Goal: Task Accomplishment & Management: Complete application form

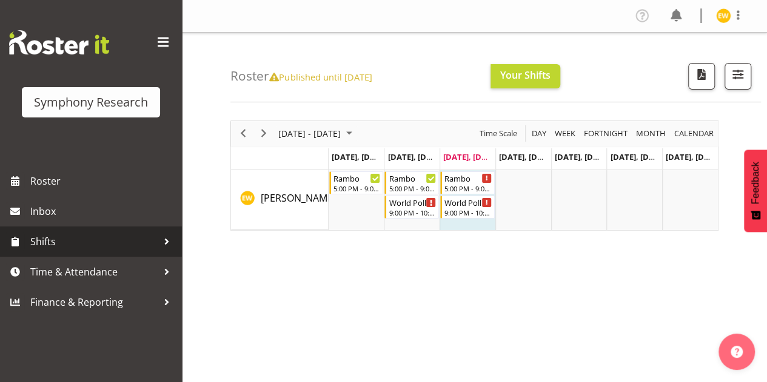
click at [53, 246] on span "Shifts" at bounding box center [93, 242] width 127 height 18
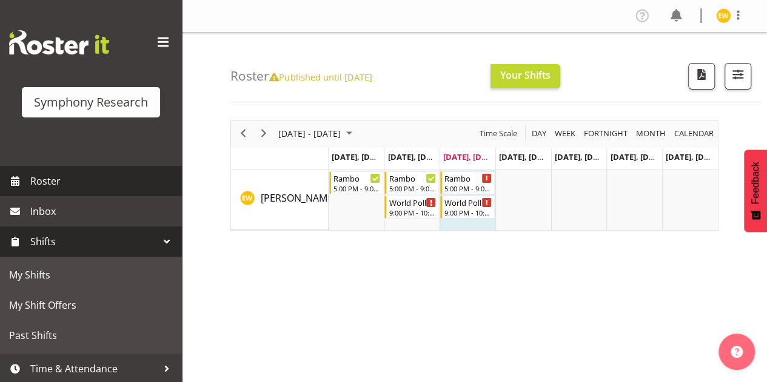
drag, startPoint x: 58, startPoint y: 179, endPoint x: 70, endPoint y: 176, distance: 12.4
click at [59, 178] on span "Roster" at bounding box center [102, 181] width 145 height 18
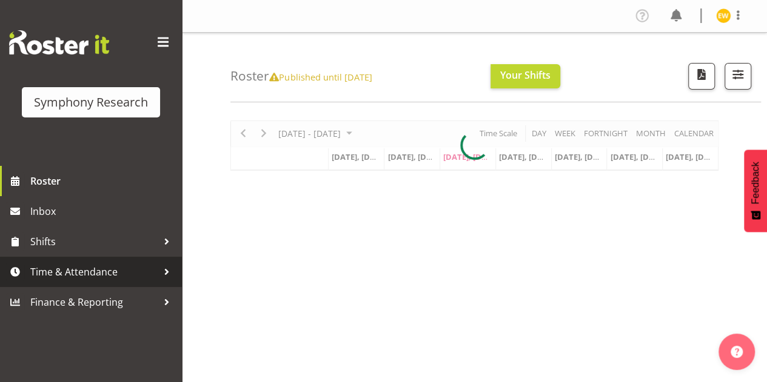
click at [58, 273] on span "Time & Attendance" at bounding box center [93, 272] width 127 height 18
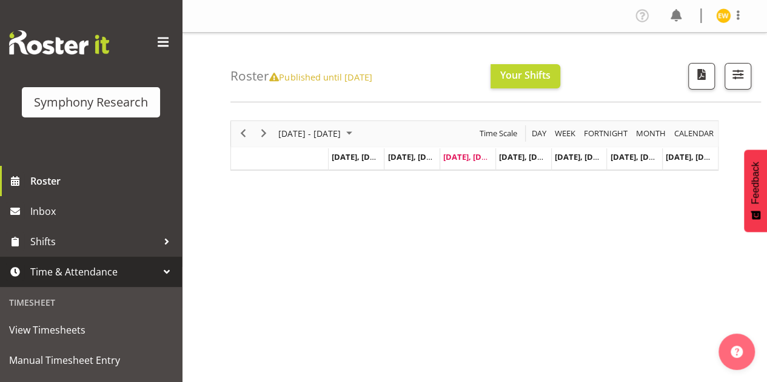
scroll to position [121, 0]
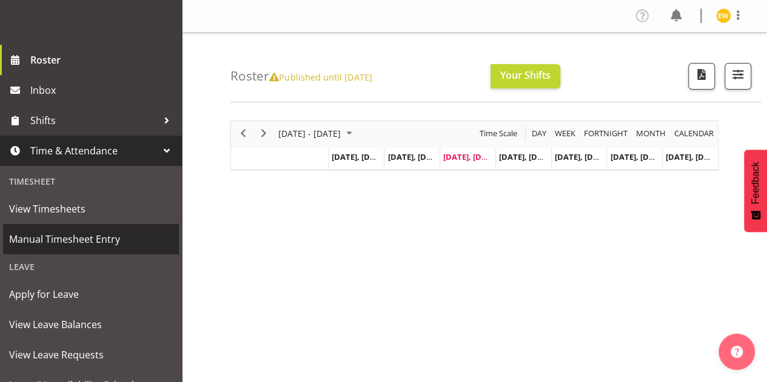
click at [69, 244] on span "Manual Timesheet Entry" at bounding box center [91, 239] width 164 height 18
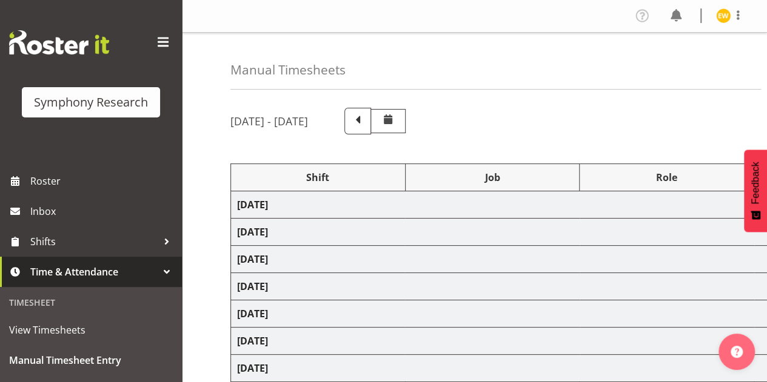
select select "56692"
select select "10499"
select select "47"
select select "56692"
select select "10499"
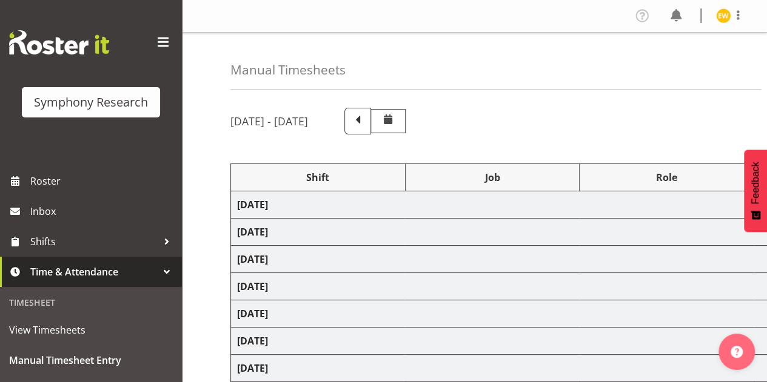
select select "47"
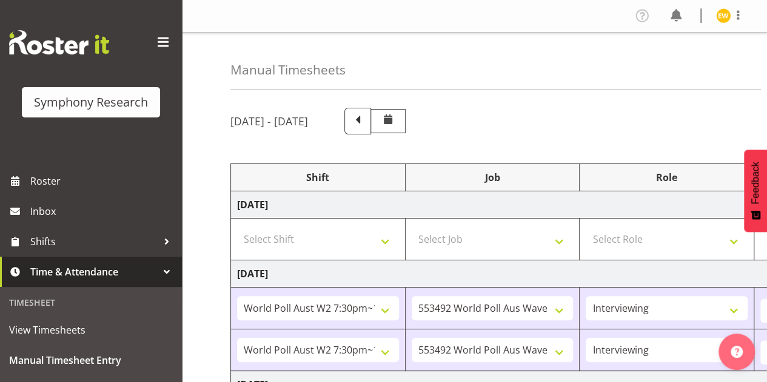
scroll to position [121, 0]
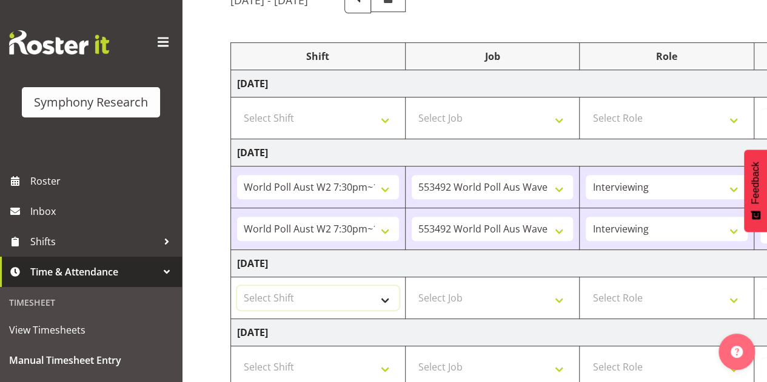
click at [382, 295] on select "Select Shift !!Weekend Residential (Roster IT Shift Label) *Business 9/10am ~ 4…" at bounding box center [318, 298] width 162 height 24
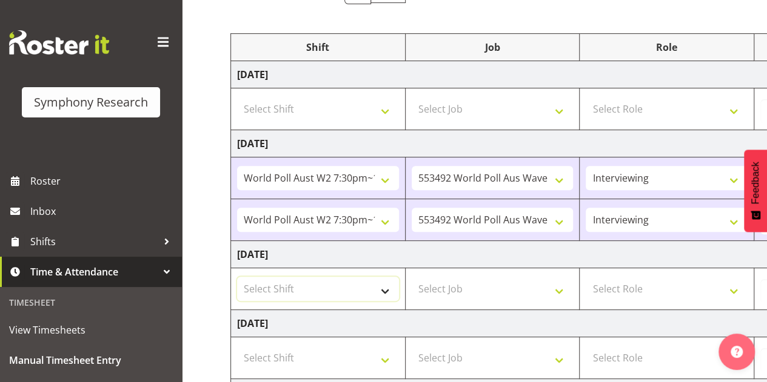
scroll to position [182, 0]
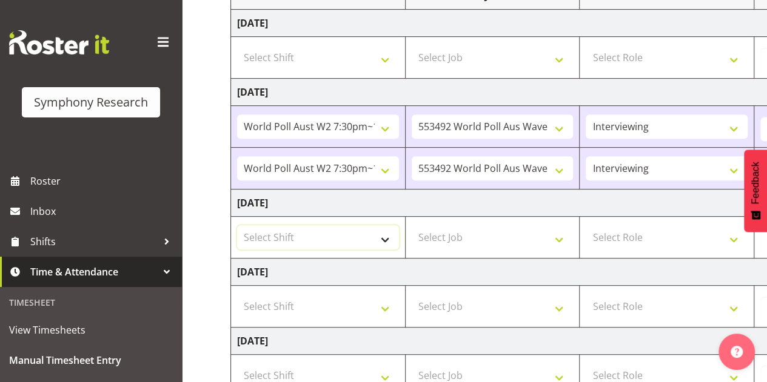
click at [345, 238] on select "Select Shift !!Weekend Residential (Roster IT Shift Label) *Business 9/10am ~ 4…" at bounding box center [318, 237] width 162 height 24
select select "56692"
click at [237, 225] on select "Select Shift !!Weekend Residential (Roster IT Shift Label) *Business 9/10am ~ 4…" at bounding box center [318, 237] width 162 height 24
click at [483, 238] on select "Select Job 550060 IF Admin 553492 World Poll Aus Wave 2 Main 2025 553493 World …" at bounding box center [492, 237] width 162 height 24
select select "10499"
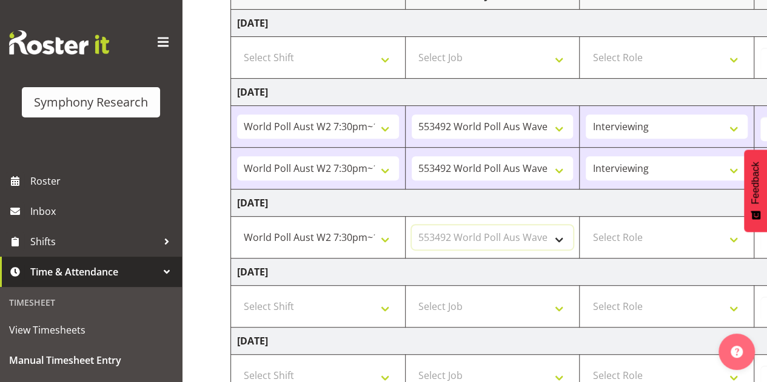
click at [411, 225] on select "Select Job 550060 IF Admin 553492 World Poll Aus Wave 2 Main 2025 553493 World …" at bounding box center [492, 237] width 162 height 24
click at [629, 237] on select "Select Role Briefing Interviewing" at bounding box center [666, 237] width 162 height 24
select select "47"
click at [585, 225] on select "Select Role Briefing Interviewing" at bounding box center [666, 237] width 162 height 24
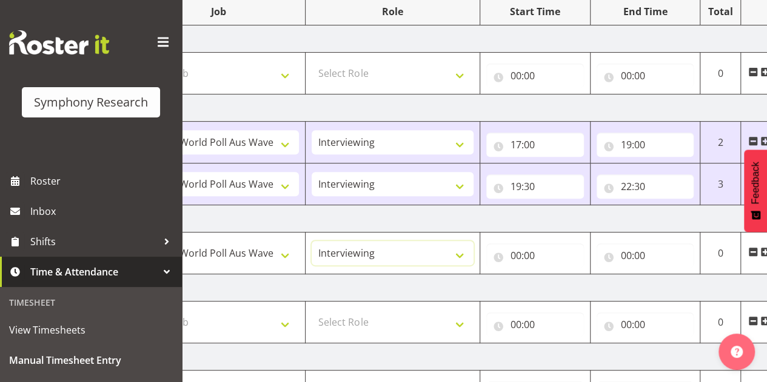
scroll to position [165, 0]
click at [536, 255] on input "00:00" at bounding box center [535, 257] width 98 height 24
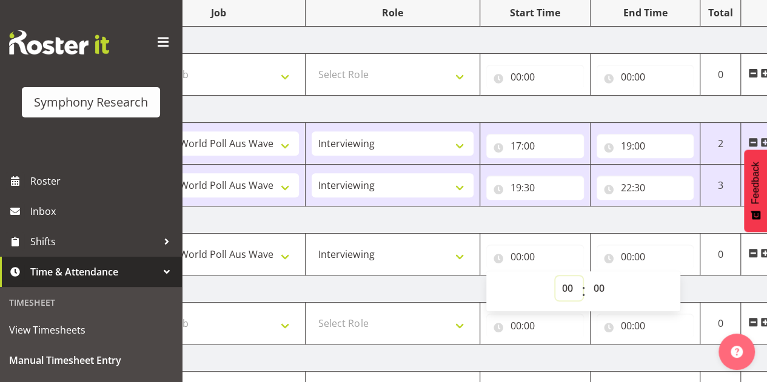
click at [570, 289] on select "00 01 02 03 04 05 06 07 08 09 10 11 12 13 14 15 16 17 18 19 20 21 22 23" at bounding box center [568, 288] width 27 height 24
select select "10"
type input "10:00"
select select "18"
type input "18:00"
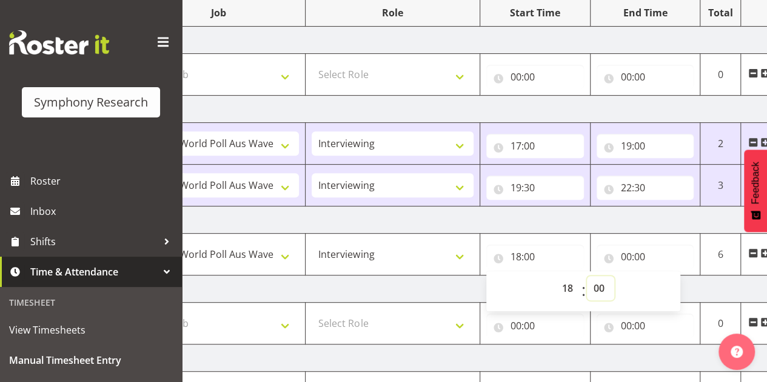
click at [598, 285] on select "00 01 02 03 04 05 06 07 08 09 10 11 12 13 14 15 16 17 18 19 20 21 22 23 24 25 2…" at bounding box center [600, 288] width 27 height 24
select select "30"
type input "18:30"
click at [627, 254] on input "00:00" at bounding box center [645, 257] width 98 height 24
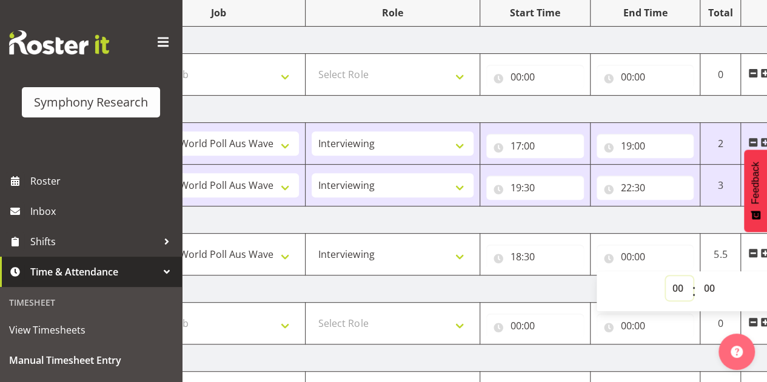
click at [674, 287] on select "00 01 02 03 04 05 06 07 08 09 10 11 12 13 14 15 16 17 18 19 20 21 22 23" at bounding box center [678, 288] width 27 height 24
select select "20"
type input "20:00"
select select "21"
type input "21:00"
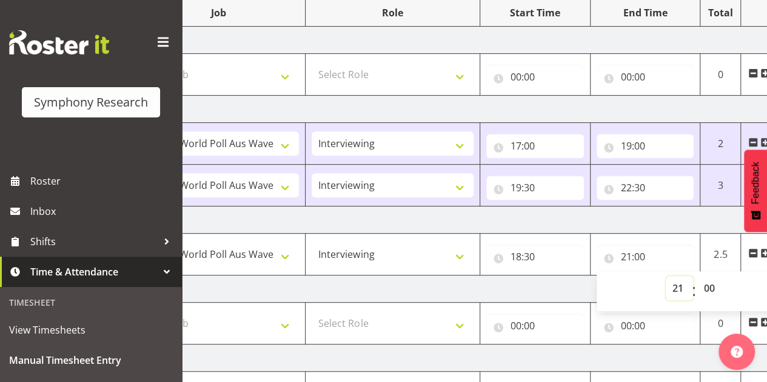
select select "22"
type input "22:00"
click at [642, 257] on input "22:00" at bounding box center [645, 257] width 98 height 24
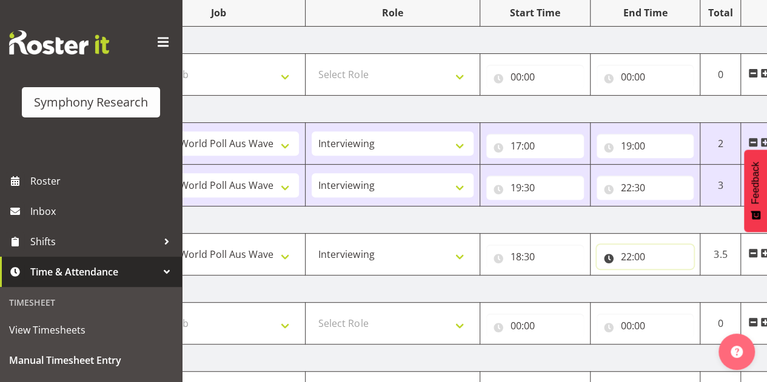
click at [658, 257] on input "22:00" at bounding box center [645, 257] width 98 height 24
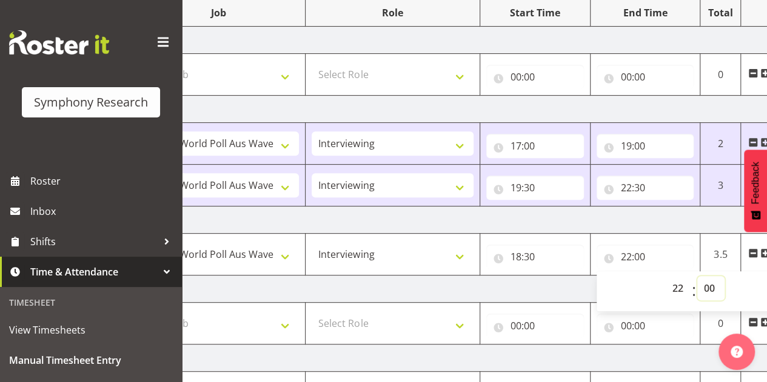
click at [710, 287] on select "00 01 02 03 04 05 06 07 08 09 10 11 12 13 14 15 16 17 18 19 20 21 22 23 24 25 2…" at bounding box center [710, 288] width 27 height 24
select select "30"
type input "22:30"
click at [705, 283] on select "00 01 02 03 04 05 06 07 08 09 10 11 12 13 14 15 16 17 18 19 20 21 22 23 24 25 2…" at bounding box center [710, 288] width 27 height 24
click at [628, 222] on td "Wednesday 8th October 2025" at bounding box center [381, 220] width 848 height 27
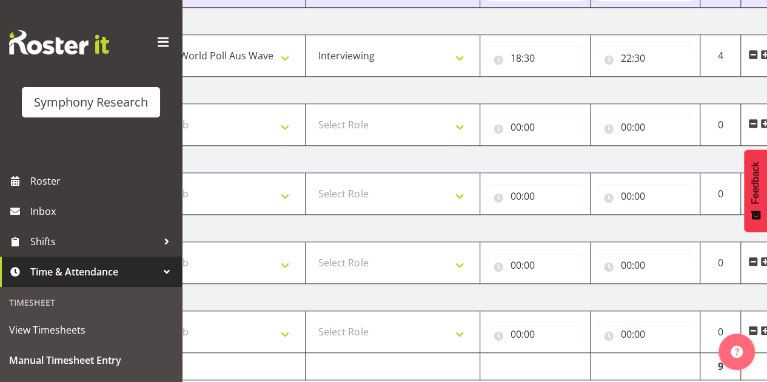
scroll to position [407, 0]
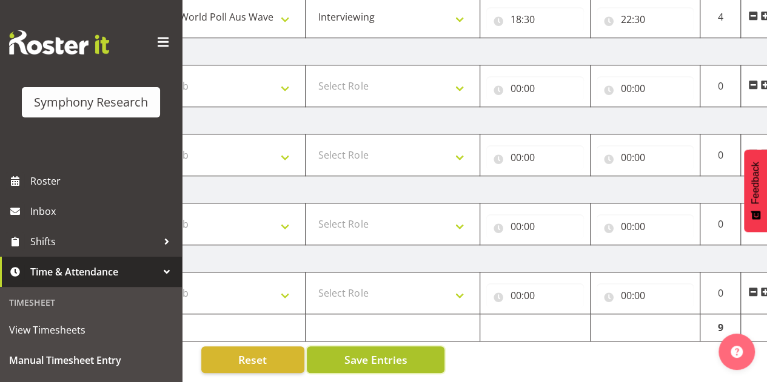
click at [345, 352] on span "Save Entries" at bounding box center [375, 360] width 63 height 16
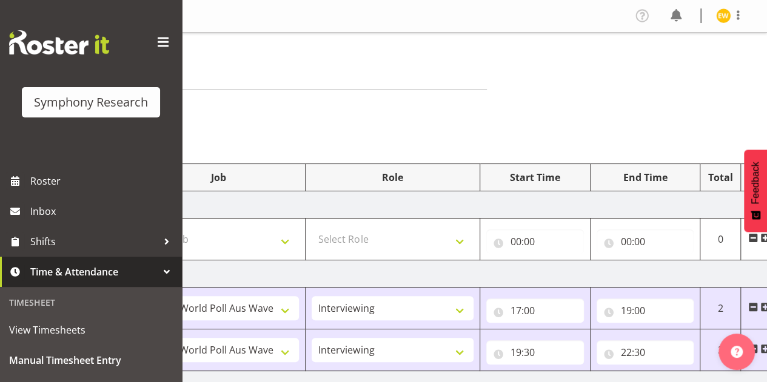
scroll to position [121, 0]
